Goal: Entertainment & Leisure: Browse casually

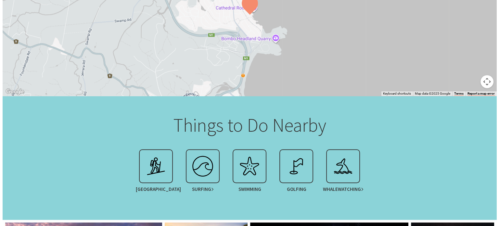
scroll to position [552, 0]
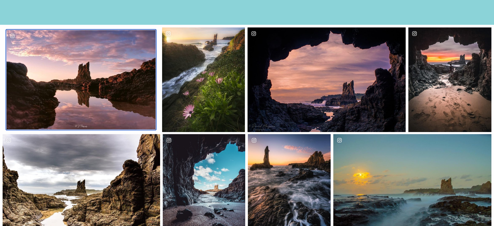
click at [142, 87] on div "Location [GEOGRAPHIC_DATA]" at bounding box center [131, 79] width 50 height 99
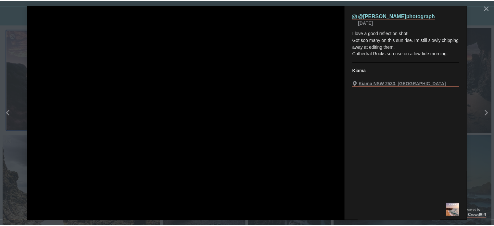
scroll to position [243, 506]
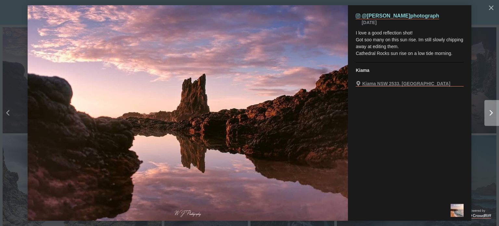
click at [492, 119] on div "Right" at bounding box center [497, 113] width 26 height 26
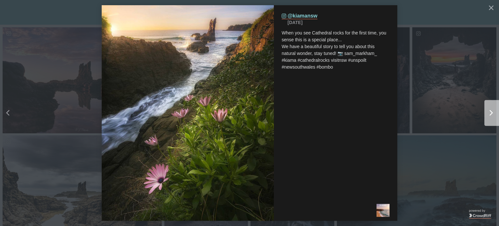
click at [492, 119] on div "Right" at bounding box center [497, 113] width 26 height 26
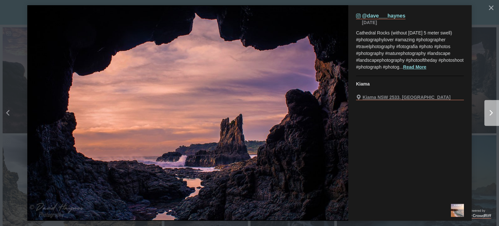
click at [492, 119] on div "Right" at bounding box center [497, 113] width 26 height 26
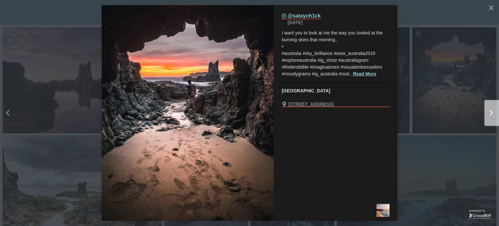
click at [492, 119] on div "Right" at bounding box center [497, 113] width 26 height 26
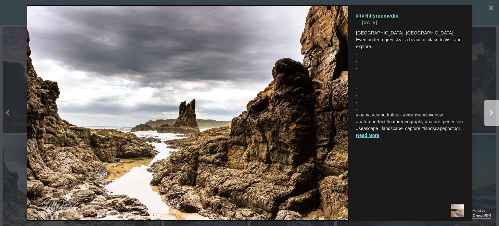
click at [492, 119] on div "Right" at bounding box center [497, 113] width 26 height 26
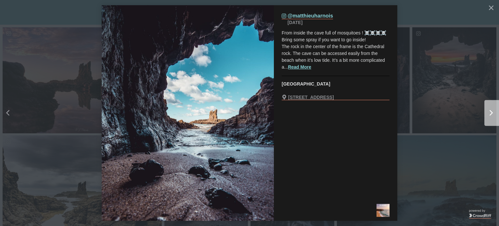
click at [492, 119] on div "Right" at bounding box center [497, 113] width 26 height 26
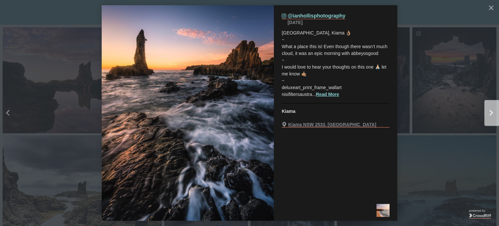
click at [492, 119] on div "Right" at bounding box center [497, 113] width 26 height 26
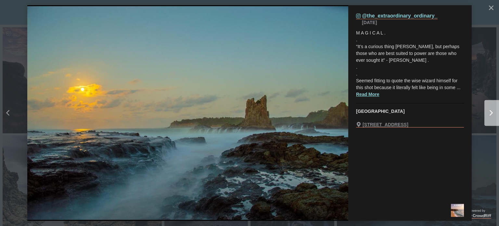
click at [492, 119] on div "Right" at bounding box center [497, 113] width 26 height 26
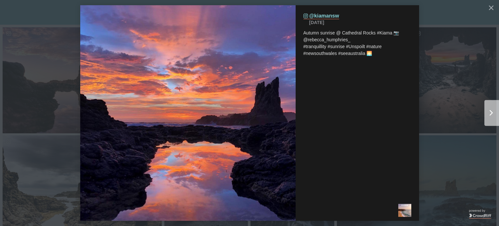
click at [492, 119] on div "Right" at bounding box center [497, 113] width 26 height 26
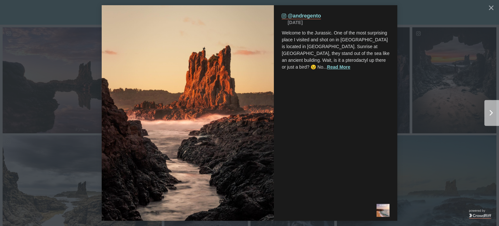
click at [492, 119] on div "Right" at bounding box center [497, 113] width 26 height 26
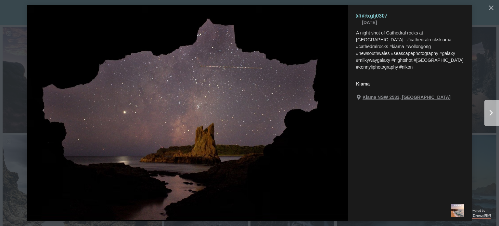
click at [492, 119] on div "Right" at bounding box center [497, 113] width 26 height 26
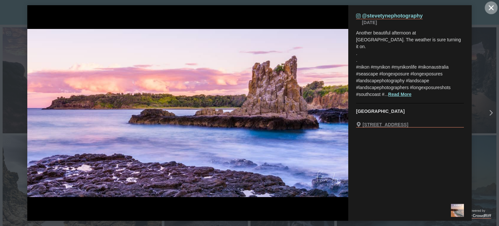
click at [492, 6] on icon "close icon" at bounding box center [491, 7] width 5 height 5
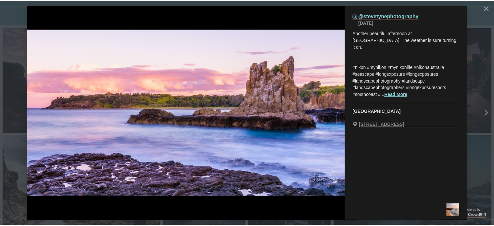
scroll to position [3, 3]
